Goal: Information Seeking & Learning: Learn about a topic

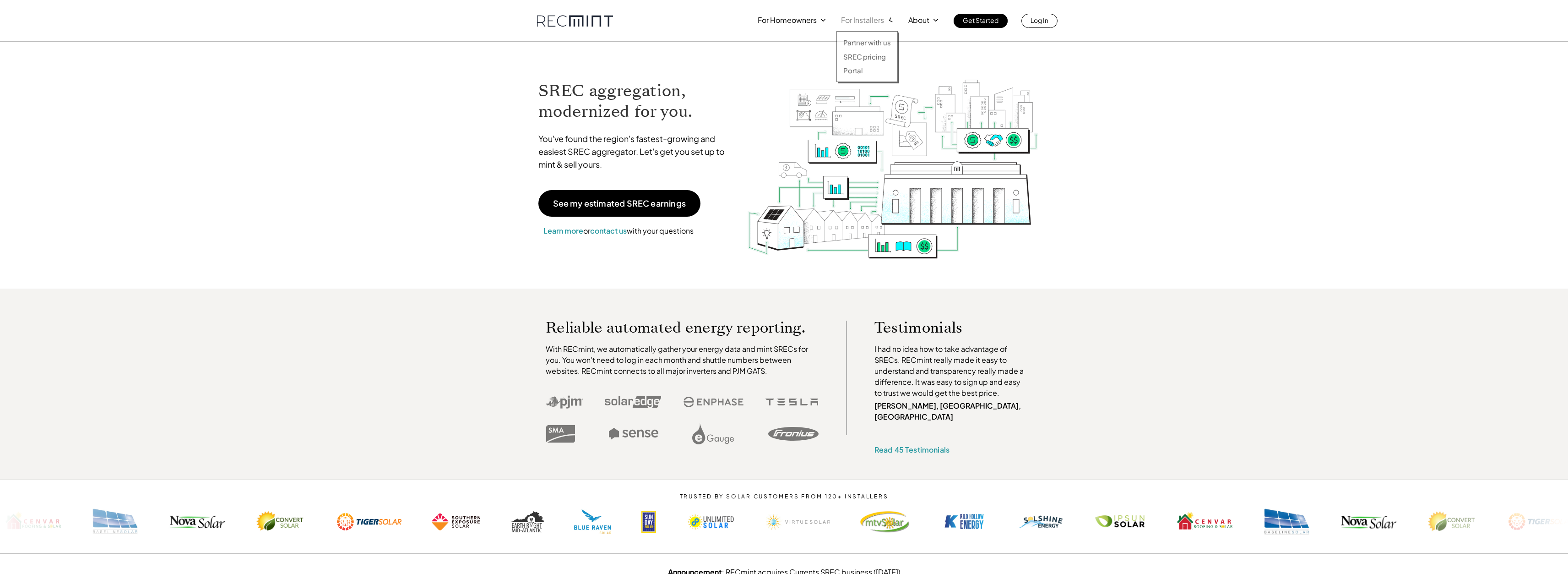
click at [871, 23] on p "For Installers" at bounding box center [862, 20] width 43 height 13
click at [876, 58] on p "SREC pricing" at bounding box center [865, 57] width 42 height 9
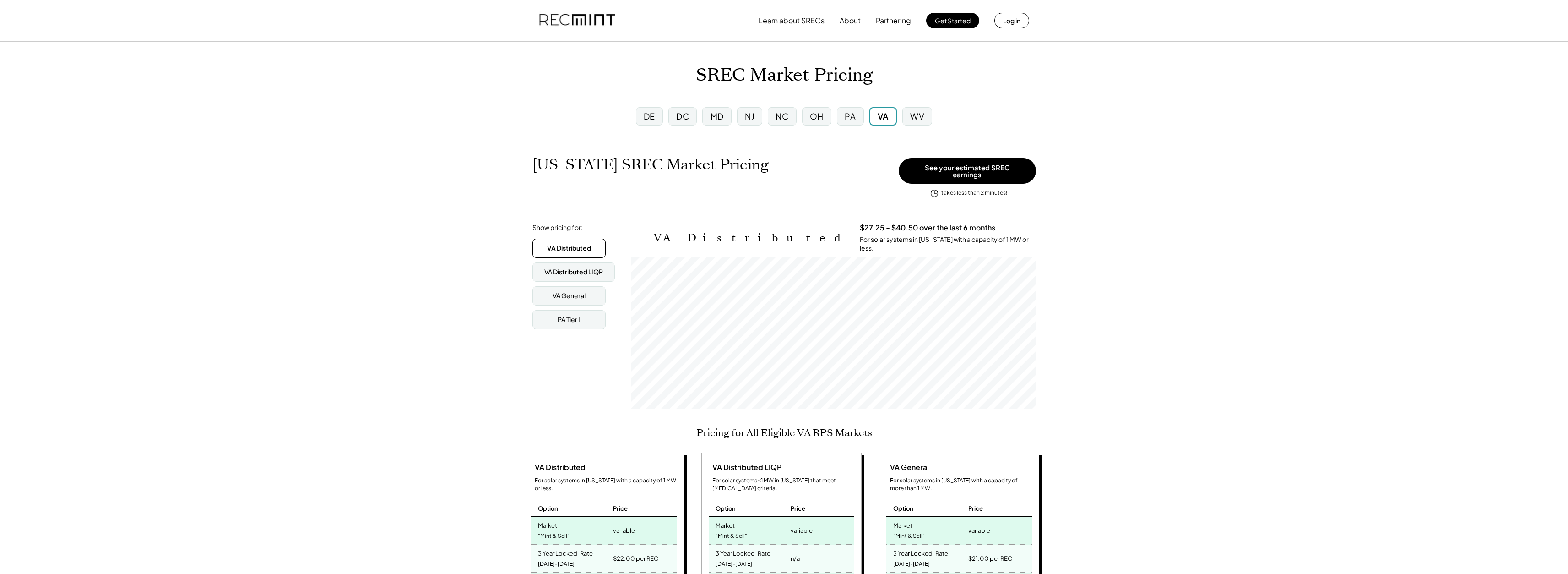
scroll to position [151, 405]
click at [684, 123] on div "DC" at bounding box center [682, 116] width 28 height 18
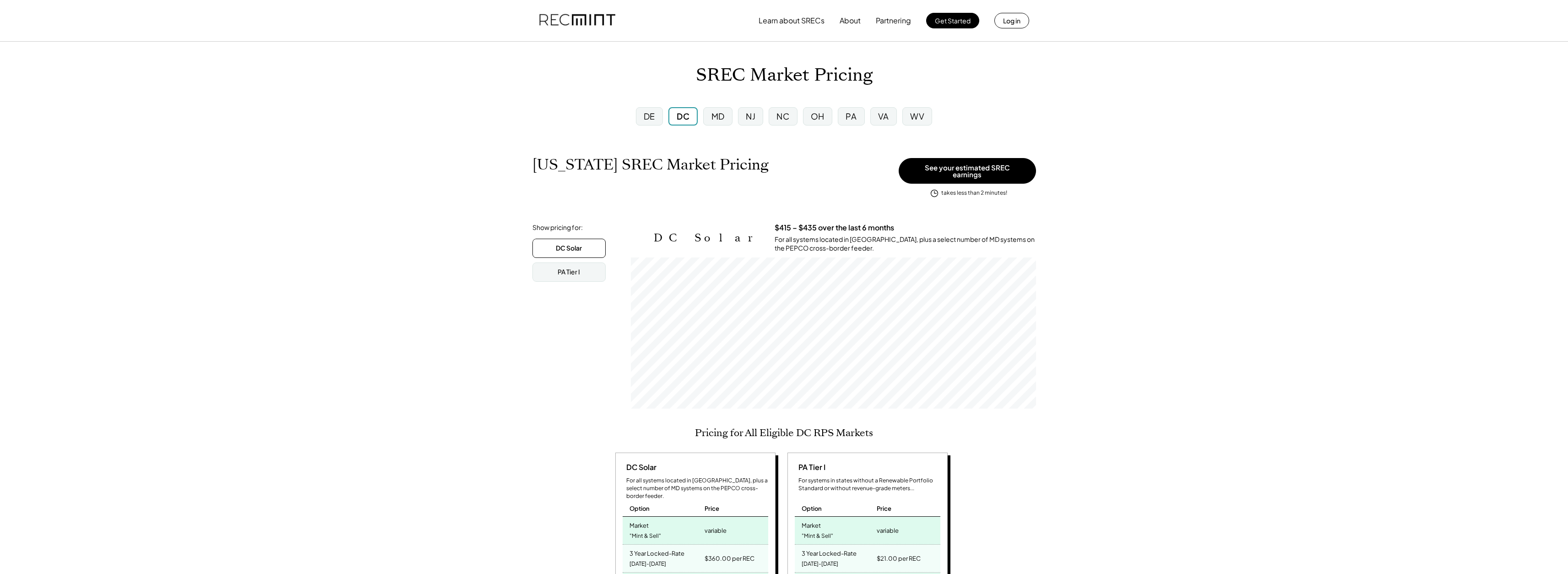
scroll to position [151, 405]
click at [882, 119] on div "VA" at bounding box center [883, 116] width 11 height 12
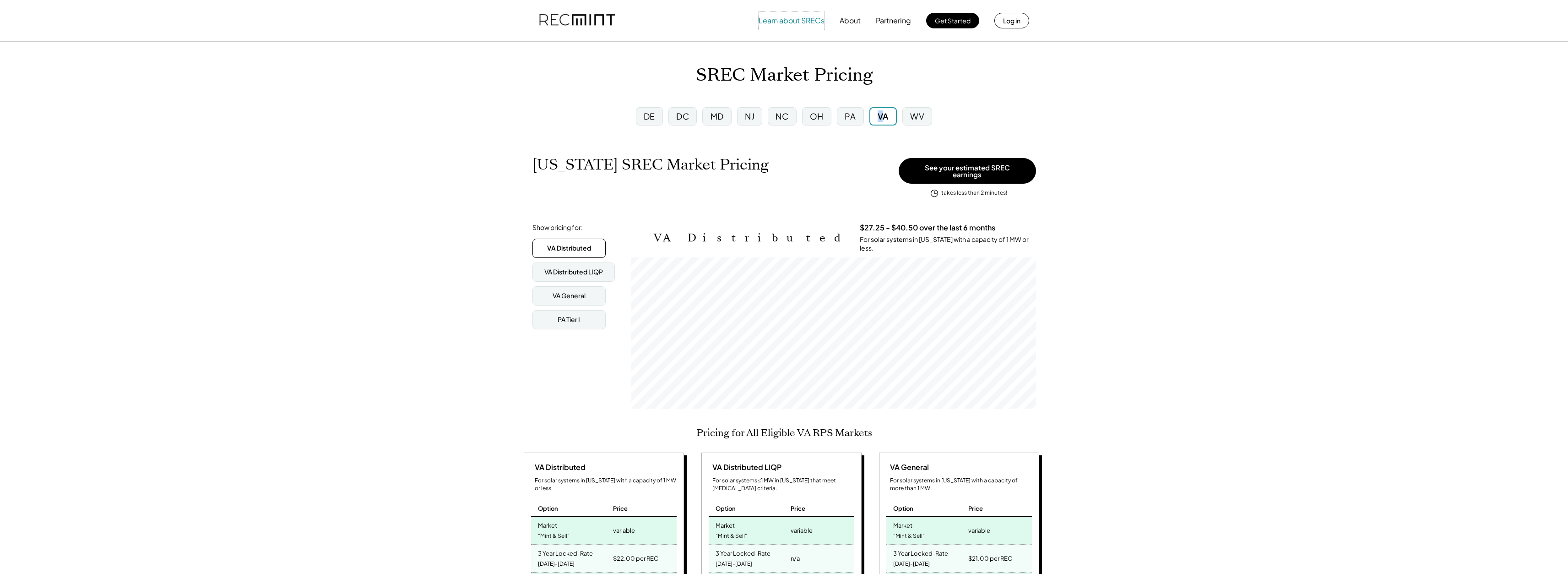
click at [798, 20] on button "Learn about SRECs" at bounding box center [791, 20] width 66 height 18
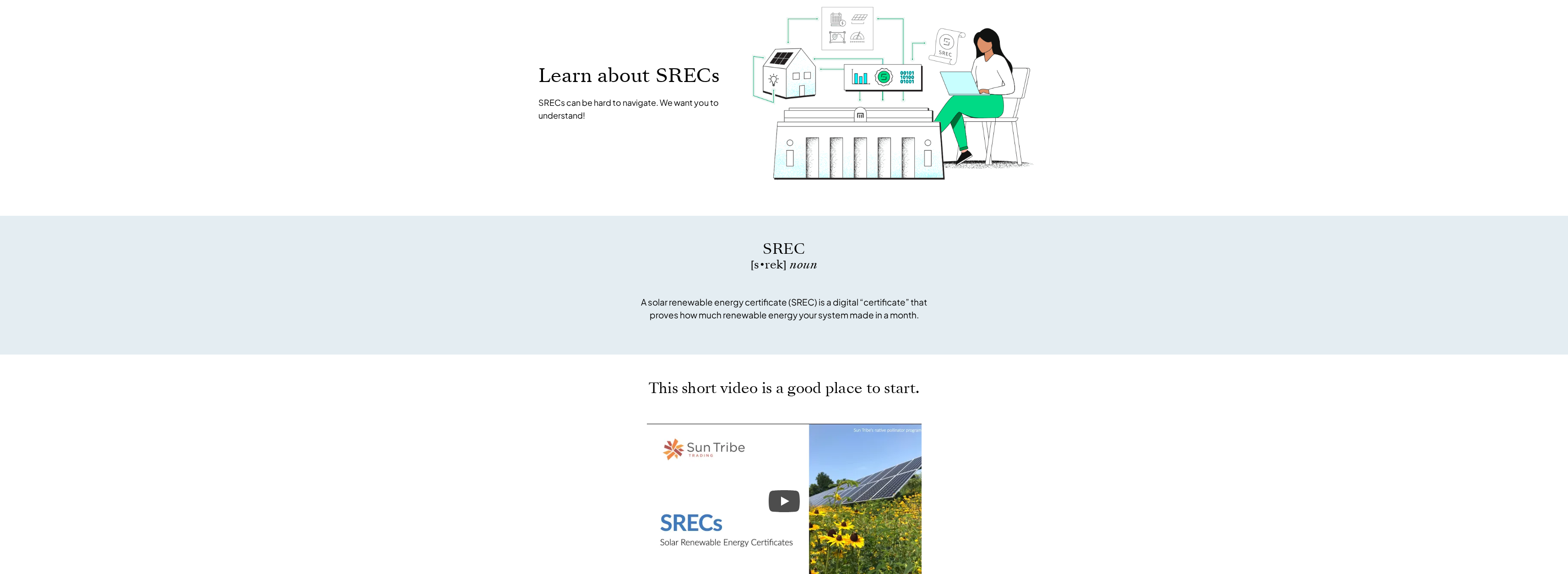
scroll to position [92, 0]
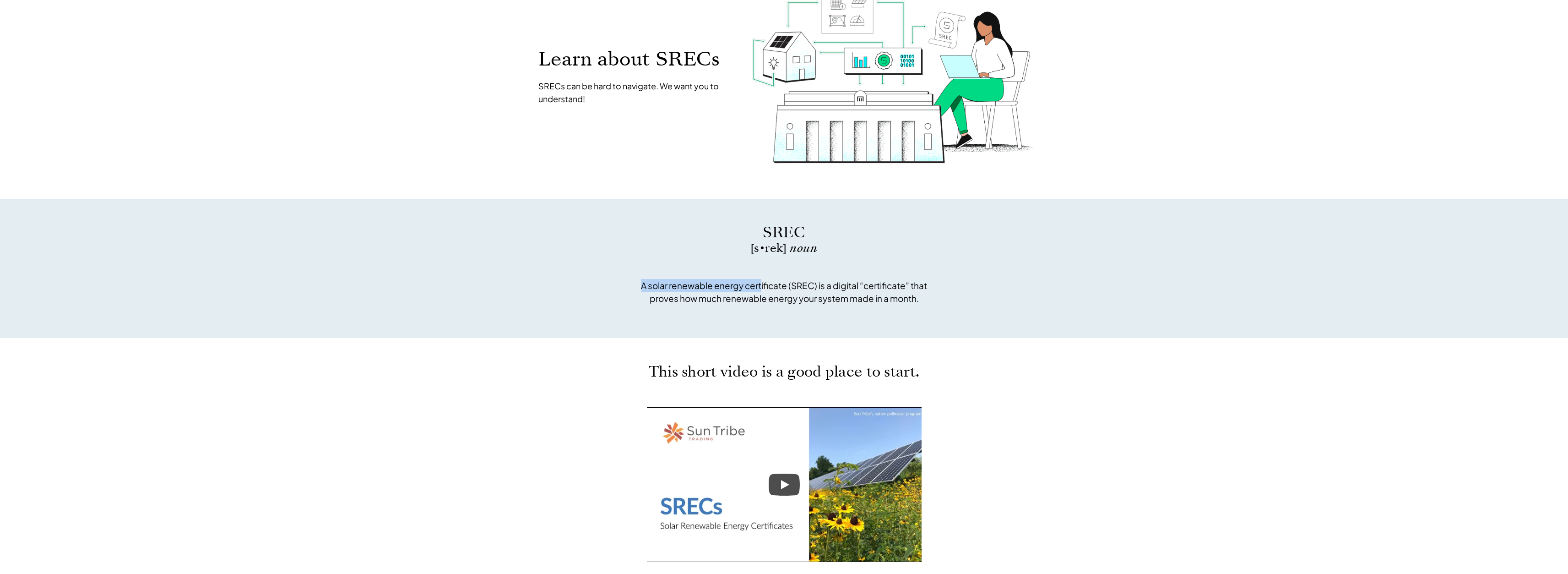
drag, startPoint x: 639, startPoint y: 283, endPoint x: 762, endPoint y: 289, distance: 123.1
click at [762, 289] on p "A solar renewable energy certificate (SREC) is a digital “certificate” that pro…" at bounding box center [784, 291] width 297 height 26
click at [840, 316] on p at bounding box center [784, 311] width 297 height 13
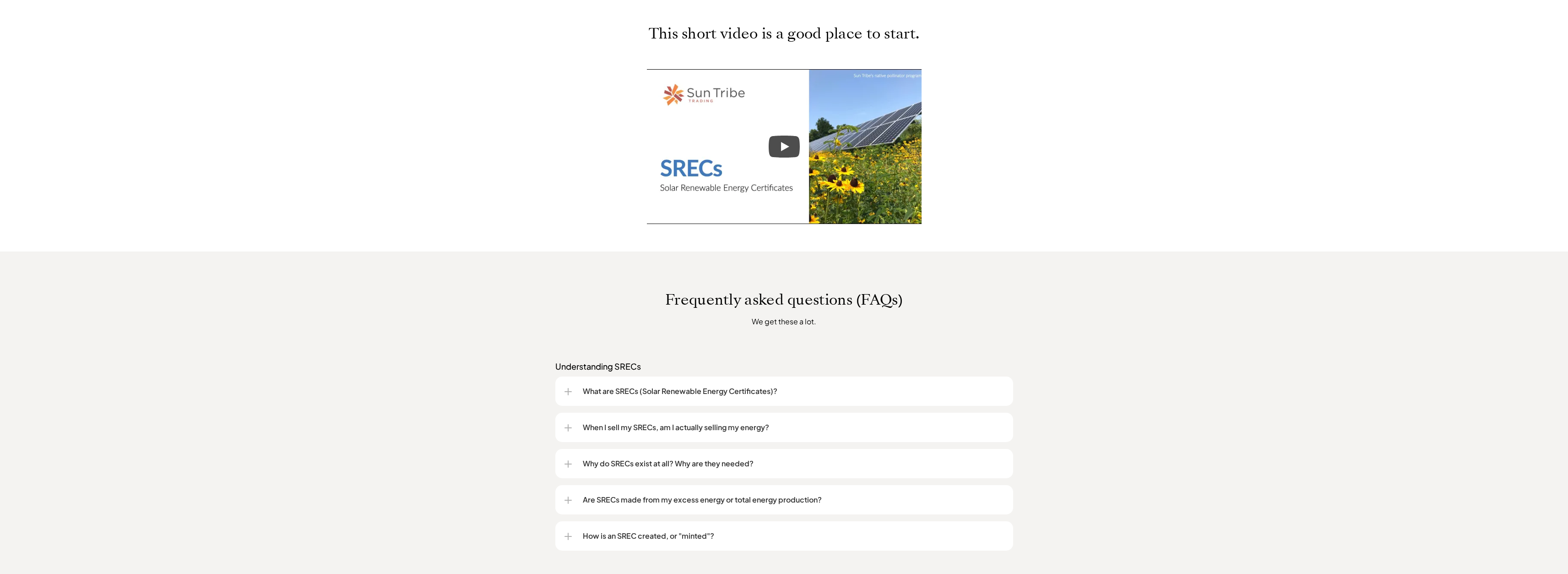
scroll to position [458, 0]
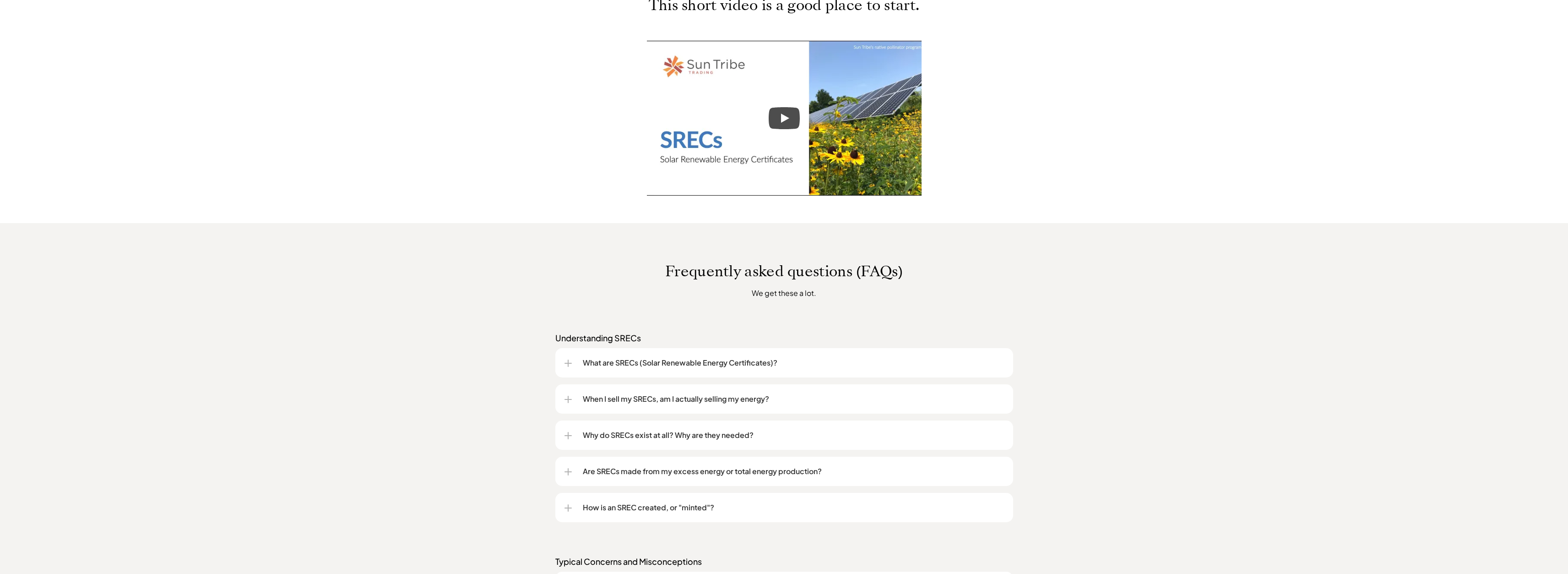
click at [746, 366] on p "What are SRECs (Solar Renewable Energy Certificates)?" at bounding box center [793, 363] width 421 height 11
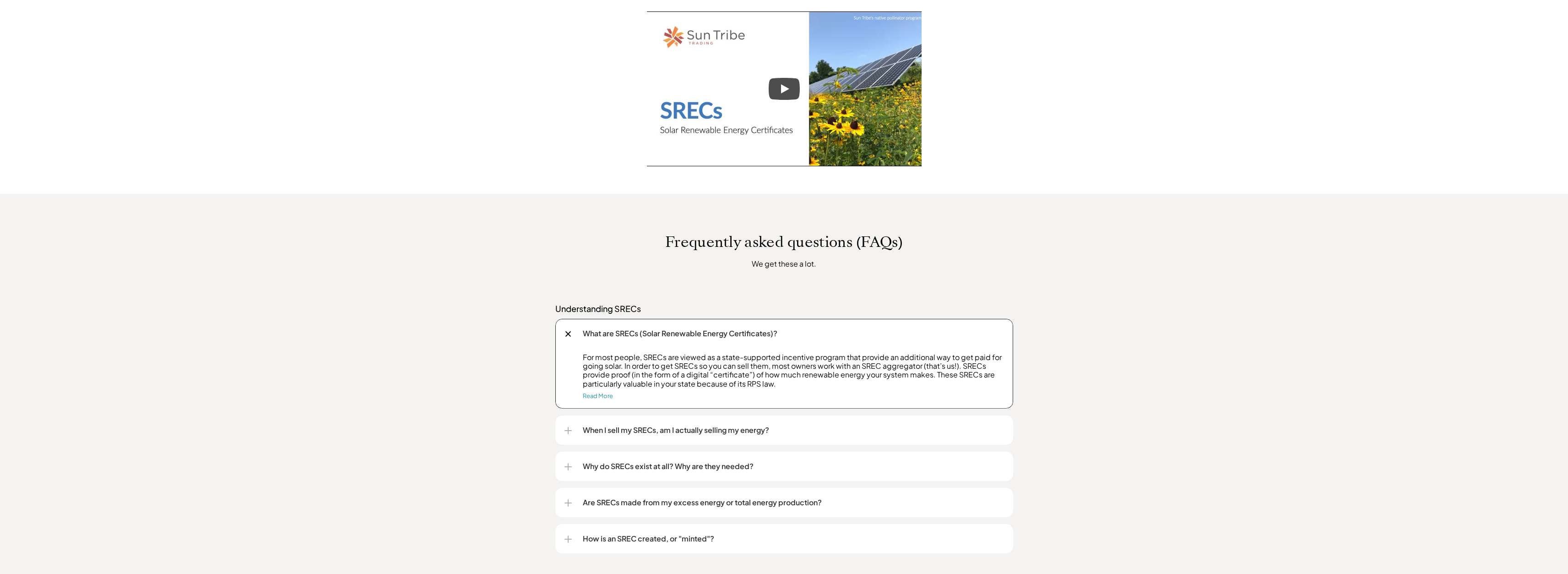
scroll to position [504, 0]
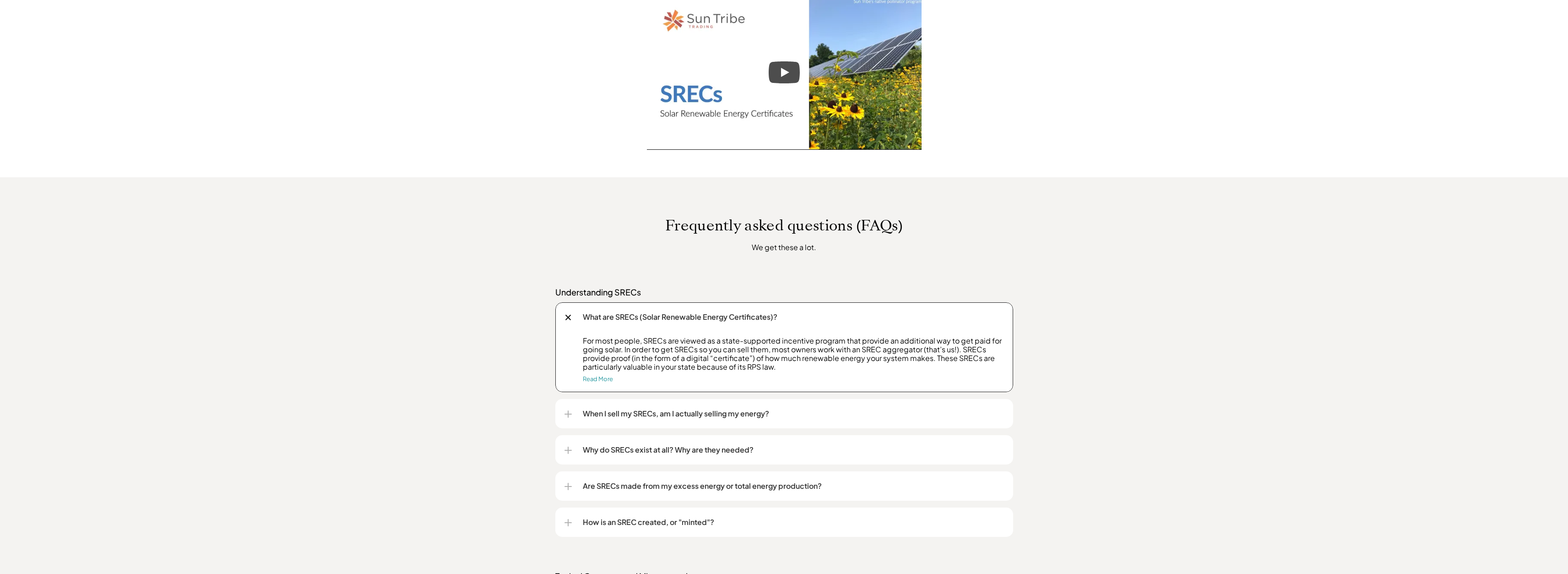
drag, startPoint x: 730, startPoint y: 406, endPoint x: 730, endPoint y: 412, distance: 6.0
click at [730, 407] on div "When I sell my SRECs, am I actually selling my energy?" at bounding box center [784, 413] width 440 height 29
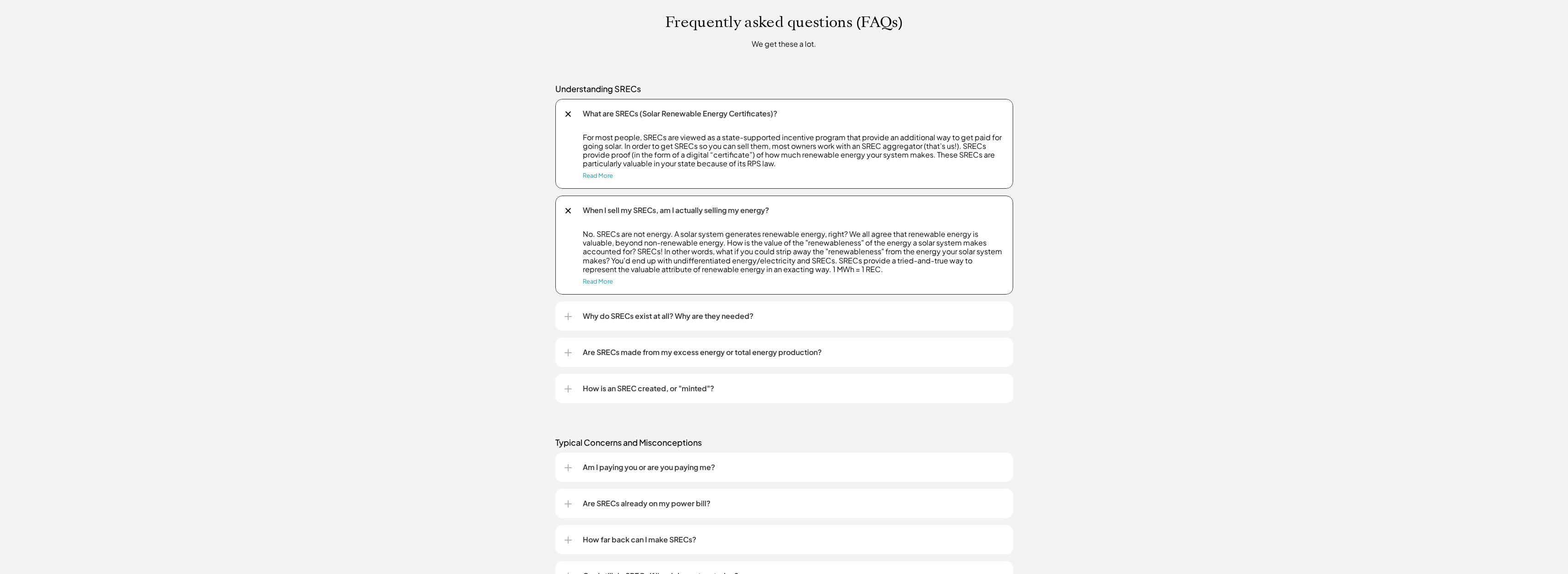
scroll to position [779, 0]
